Goal: Task Accomplishment & Management: Complete application form

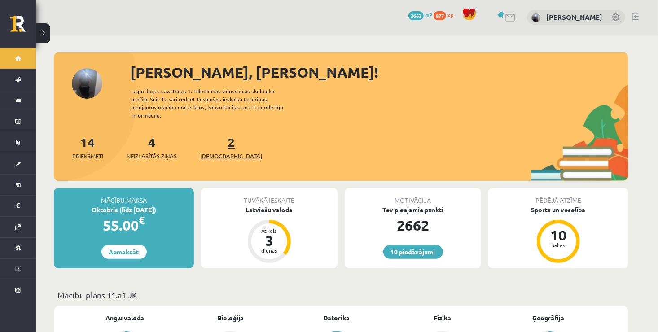
click at [213, 152] on span "[DEMOGRAPHIC_DATA]" at bounding box center [231, 156] width 62 height 9
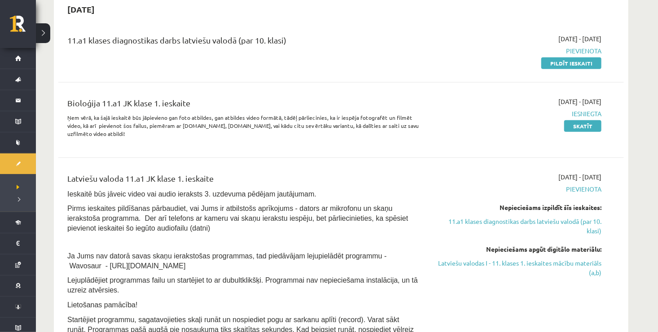
scroll to position [206, 0]
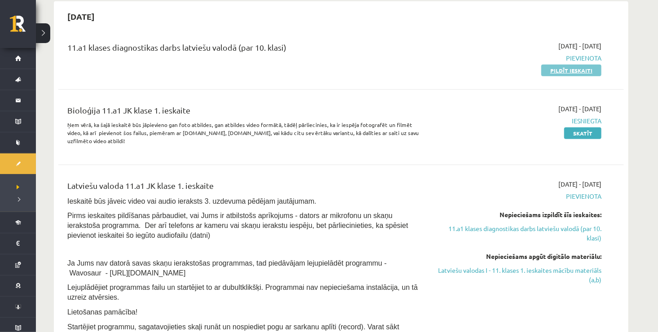
click at [555, 73] on link "Pildīt ieskaiti" at bounding box center [572, 71] width 60 height 12
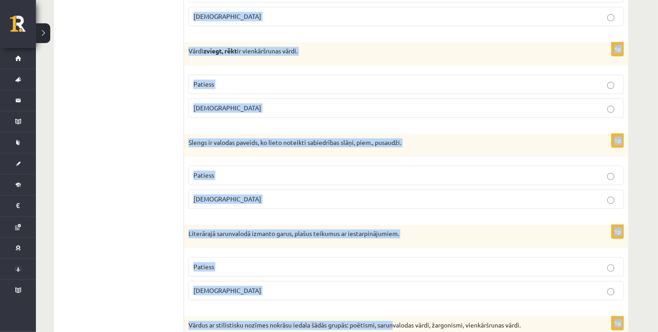
scroll to position [2630, 0]
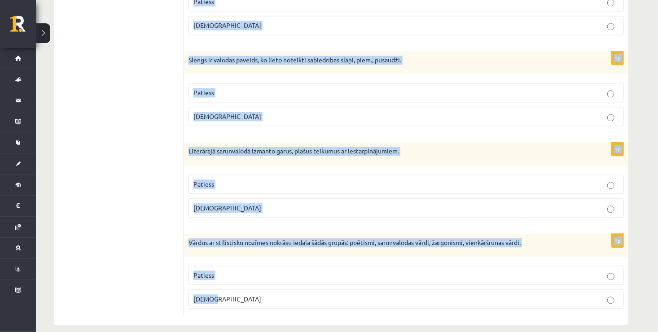
drag, startPoint x: 191, startPoint y: 165, endPoint x: 376, endPoint y: 314, distance: 237.7
copy form "Apgalvojums ir patiess vai nepatiess? 1p Publicistiskais stils ir funkcionāls v…"
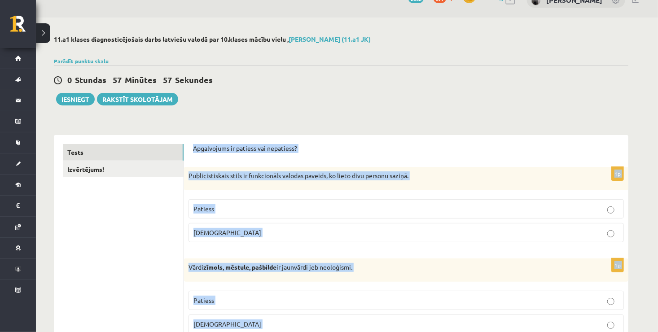
scroll to position [0, 0]
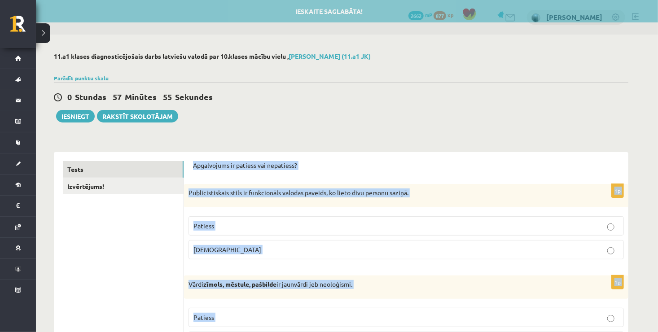
click at [412, 242] on label "Aplams" at bounding box center [407, 249] width 436 height 19
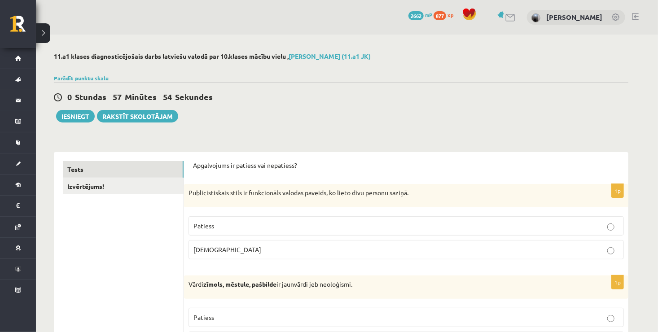
click at [368, 317] on p "Patiess" at bounding box center [407, 317] width 426 height 9
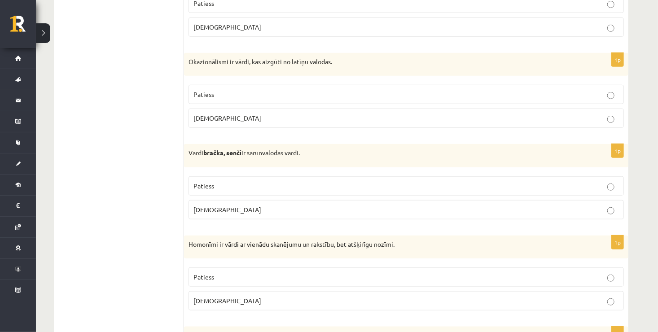
scroll to position [311, 0]
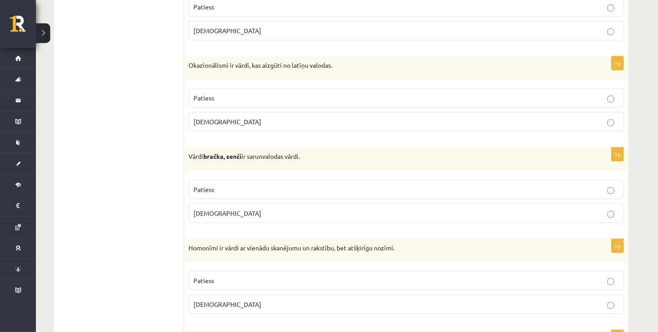
click at [491, 122] on p "Aplams" at bounding box center [407, 121] width 426 height 9
click at [362, 185] on p "Patiess" at bounding box center [407, 189] width 426 height 9
click at [366, 277] on p "Patiess" at bounding box center [407, 280] width 426 height 9
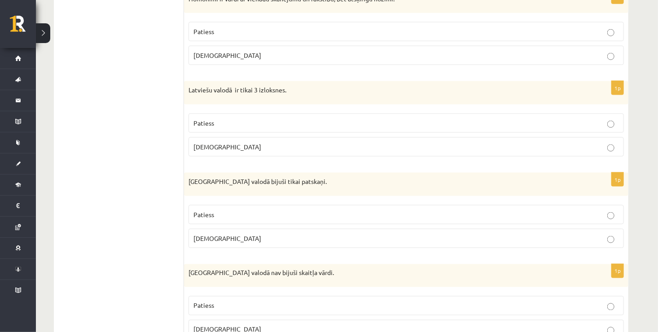
scroll to position [564, 0]
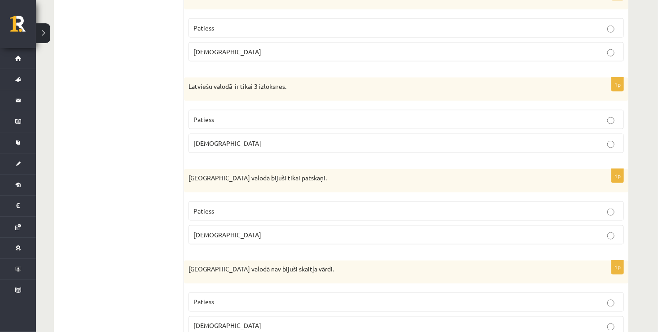
click at [482, 136] on label "Aplams" at bounding box center [407, 143] width 436 height 19
click at [517, 233] on p "Aplams" at bounding box center [407, 234] width 426 height 9
click at [523, 300] on p "Patiess" at bounding box center [407, 302] width 426 height 9
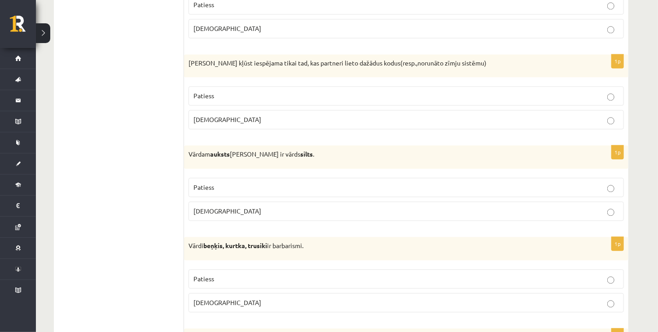
scroll to position [919, 0]
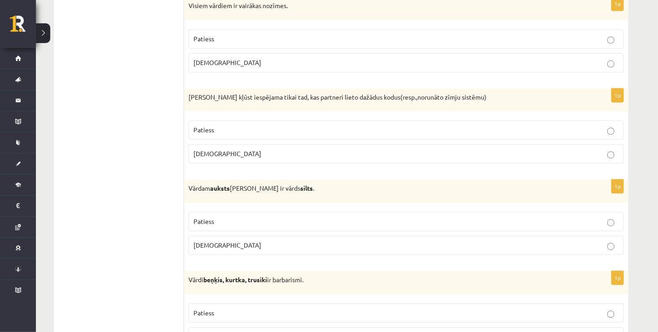
click at [374, 62] on p "Aplams" at bounding box center [407, 62] width 426 height 9
click at [462, 150] on p "Aplams" at bounding box center [407, 153] width 426 height 9
click at [434, 217] on p "Patiess" at bounding box center [407, 221] width 426 height 9
click at [452, 304] on label "Patiess" at bounding box center [407, 313] width 436 height 19
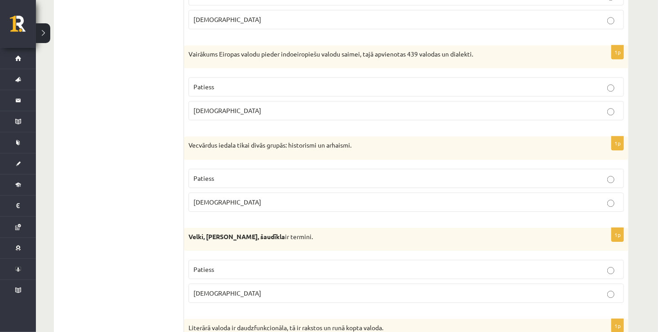
scroll to position [1233, 0]
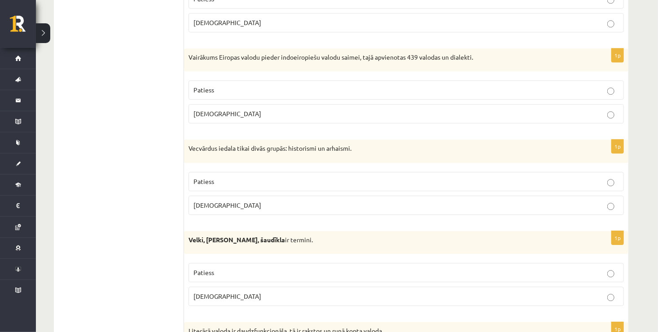
click at [212, 110] on span "Aplams" at bounding box center [228, 114] width 68 height 8
click at [234, 201] on p "Aplams" at bounding box center [407, 205] width 426 height 9
click at [239, 269] on p "Patiess" at bounding box center [407, 272] width 426 height 9
click at [410, 85] on p "Patiess" at bounding box center [407, 89] width 426 height 9
click at [418, 178] on p "Patiess" at bounding box center [407, 181] width 426 height 9
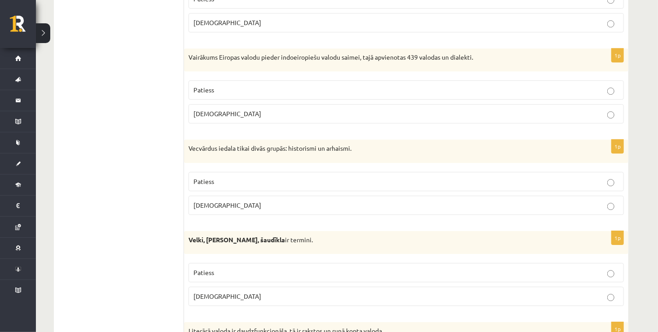
click at [448, 292] on p "Aplams" at bounding box center [407, 296] width 426 height 9
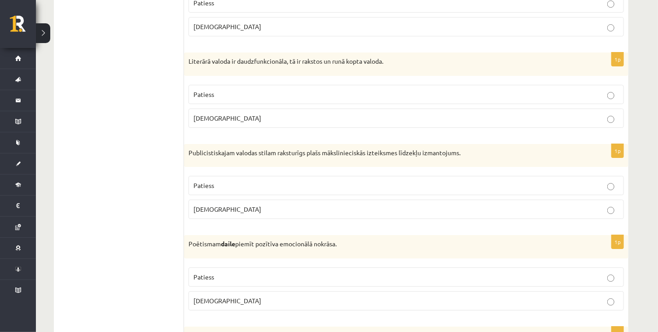
scroll to position [1476, 0]
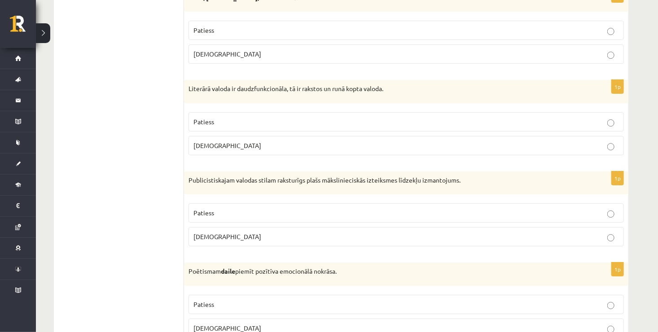
click at [489, 144] on p "Aplams" at bounding box center [407, 145] width 426 height 9
click at [476, 117] on p "Patiess" at bounding box center [407, 121] width 426 height 9
click at [495, 212] on p "Patiess" at bounding box center [407, 212] width 426 height 9
click at [480, 301] on p "Patiess" at bounding box center [407, 304] width 426 height 9
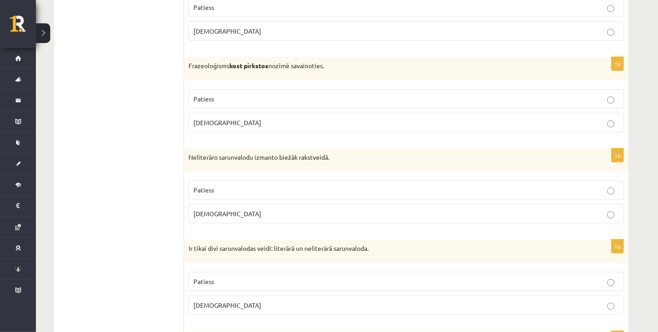
scroll to position [1803, 0]
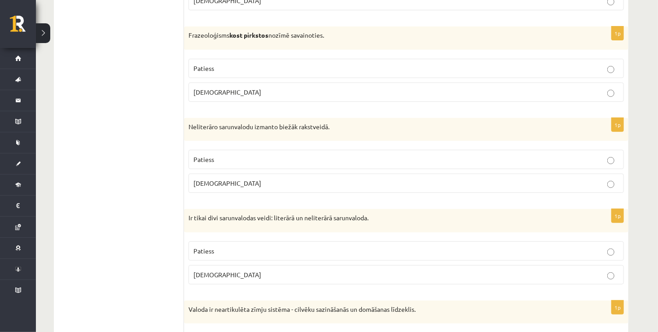
click at [519, 88] on p "Aplams" at bounding box center [407, 92] width 426 height 9
click at [326, 179] on p "Aplams" at bounding box center [407, 183] width 426 height 9
click at [340, 247] on p "Patiess" at bounding box center [407, 251] width 426 height 9
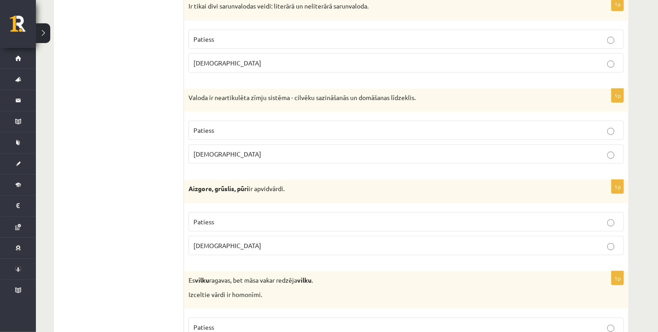
scroll to position [2063, 0]
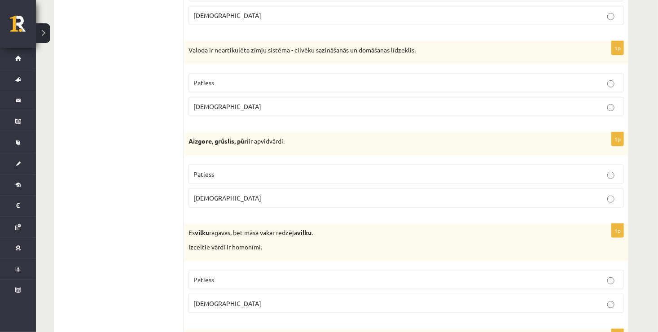
click at [551, 102] on p "Aplams" at bounding box center [407, 106] width 426 height 9
click at [547, 170] on p "Patiess" at bounding box center [407, 174] width 426 height 9
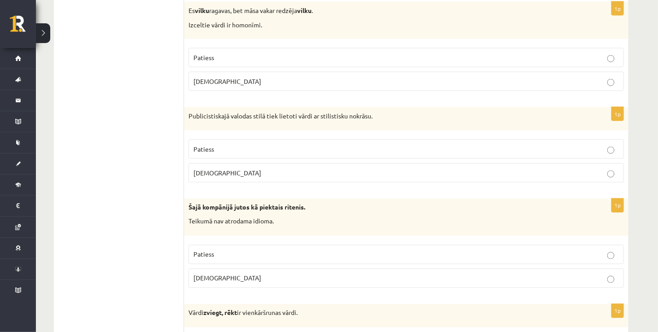
scroll to position [2282, 0]
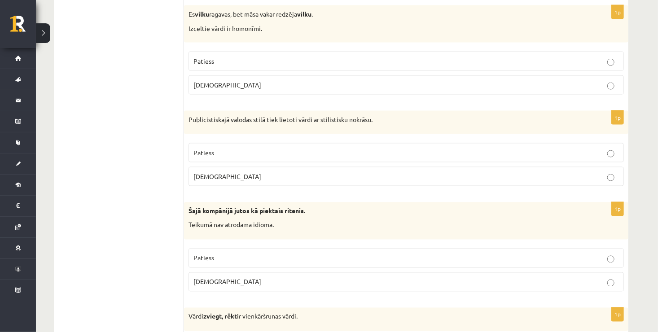
click at [308, 52] on label "Patiess" at bounding box center [407, 61] width 436 height 19
click at [293, 143] on label "Patiess" at bounding box center [407, 152] width 436 height 19
click at [277, 278] on p "Aplams" at bounding box center [407, 282] width 426 height 9
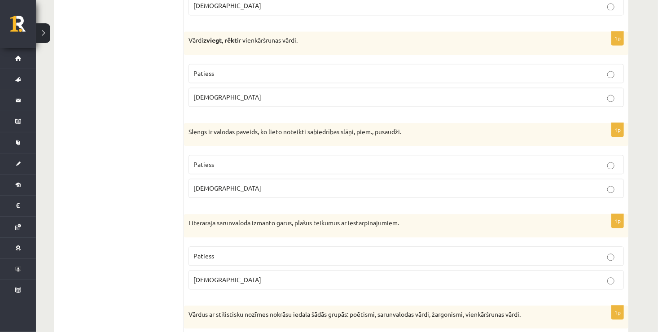
scroll to position [2572, 0]
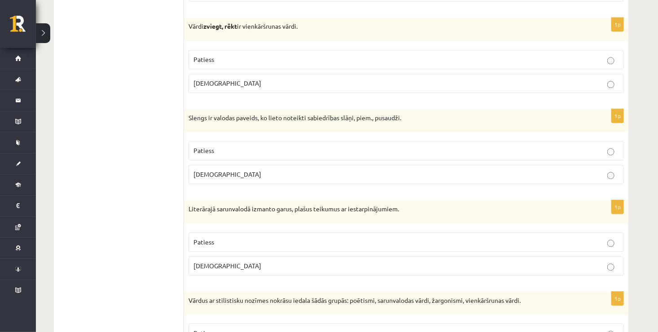
click at [403, 80] on label "Aplams" at bounding box center [407, 83] width 436 height 19
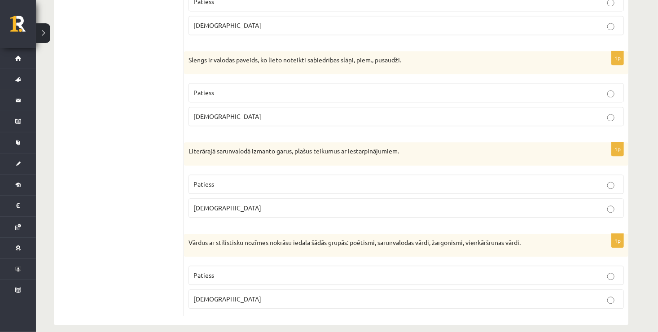
click at [501, 295] on p "Aplams" at bounding box center [407, 299] width 426 height 9
click at [395, 180] on p "Patiess" at bounding box center [407, 184] width 426 height 9
click at [381, 83] on label "Patiess" at bounding box center [407, 92] width 436 height 19
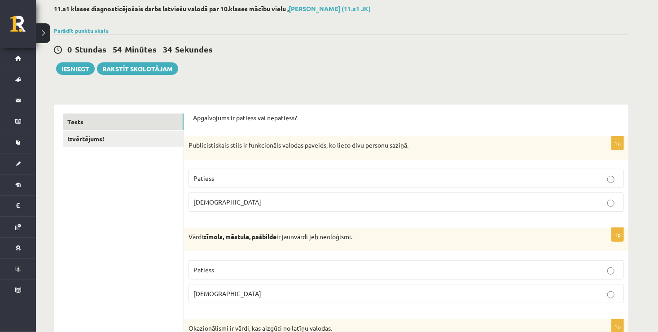
scroll to position [0, 0]
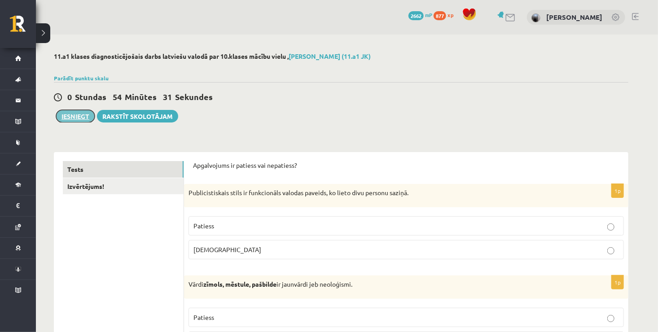
click at [77, 116] on button "Iesniegt" at bounding box center [75, 116] width 39 height 13
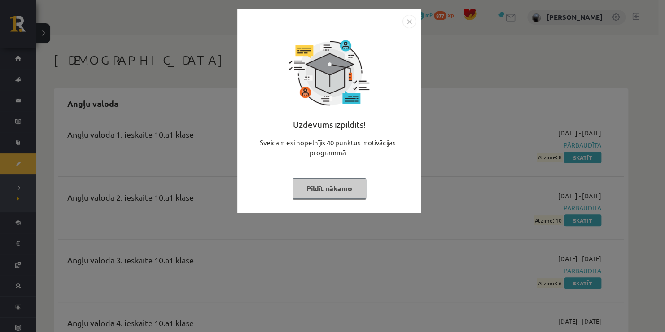
click at [332, 188] on button "Pildīt nākamo" at bounding box center [330, 188] width 74 height 21
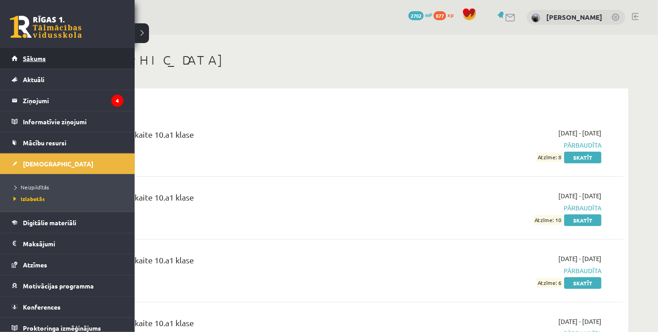
click at [23, 57] on span "Sākums" at bounding box center [34, 58] width 23 height 8
